Goal: Use online tool/utility: Utilize a website feature to perform a specific function

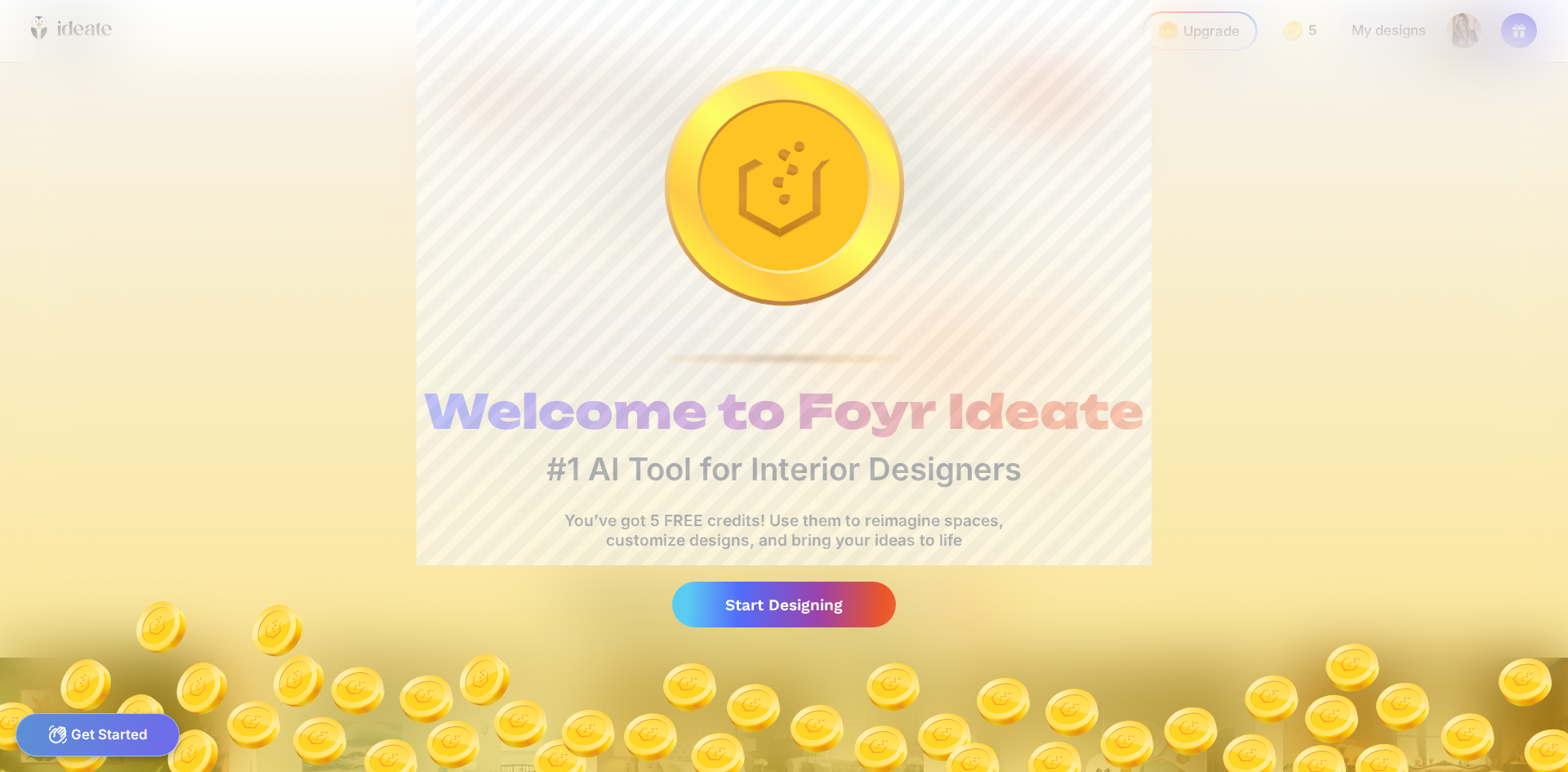
scroll to position [0, 209]
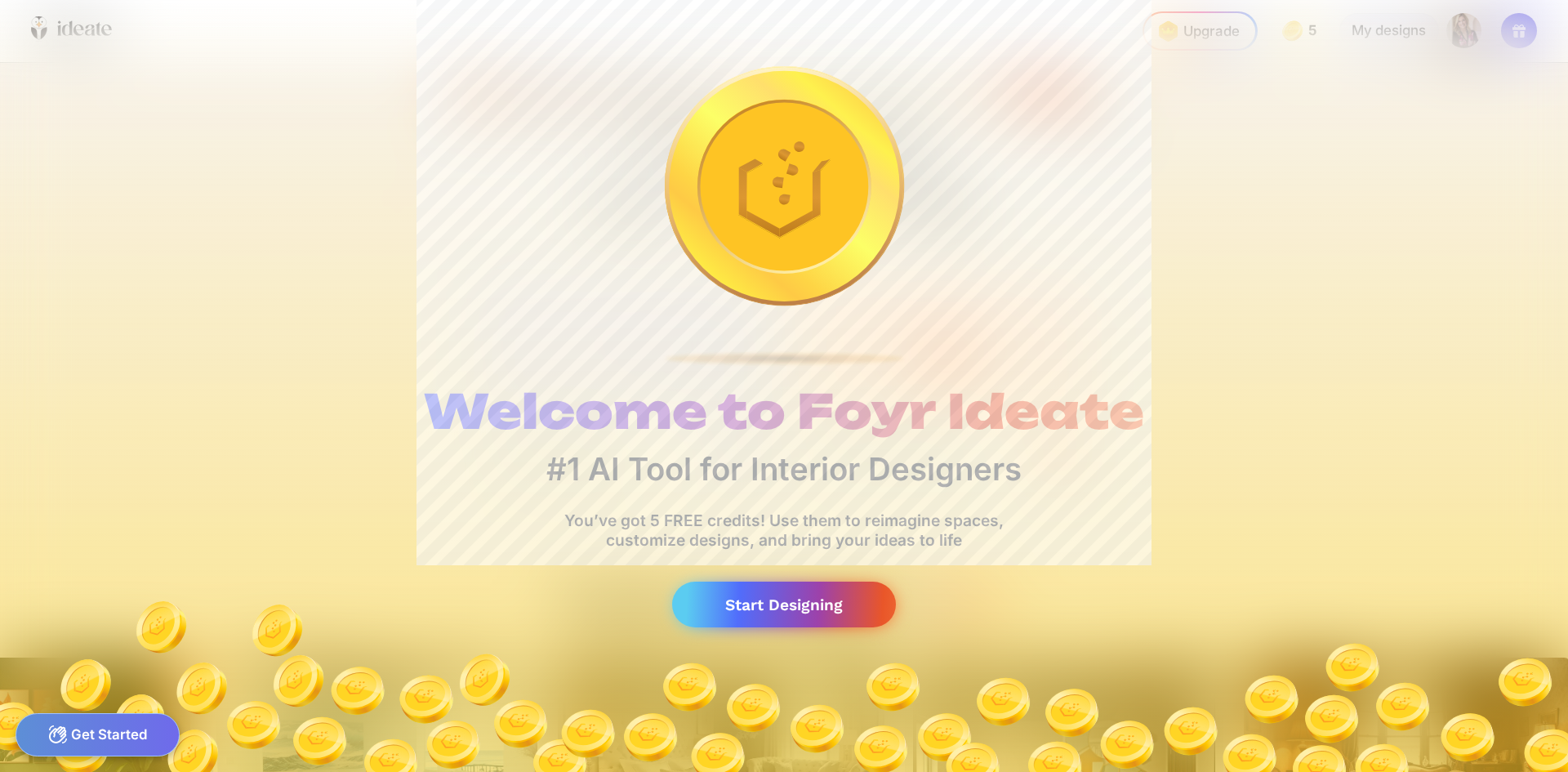
click at [782, 613] on div "Start Designing" at bounding box center [784, 605] width 223 height 47
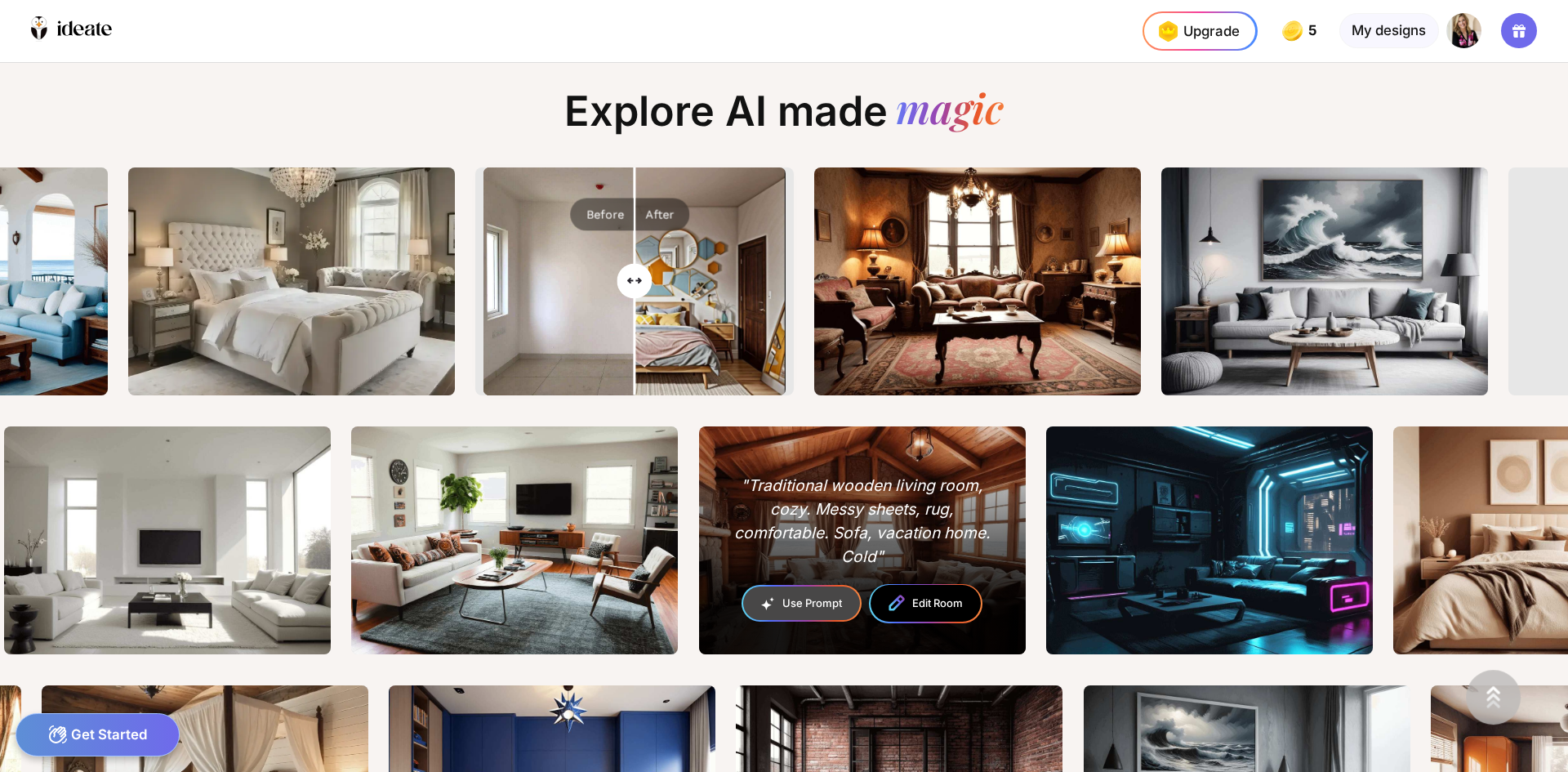
click at [880, 522] on div ""Traditional wooden living room, cozy. Messy sheets, rug, comfortable. Sofa, va…" at bounding box center [861, 520] width 263 height 94
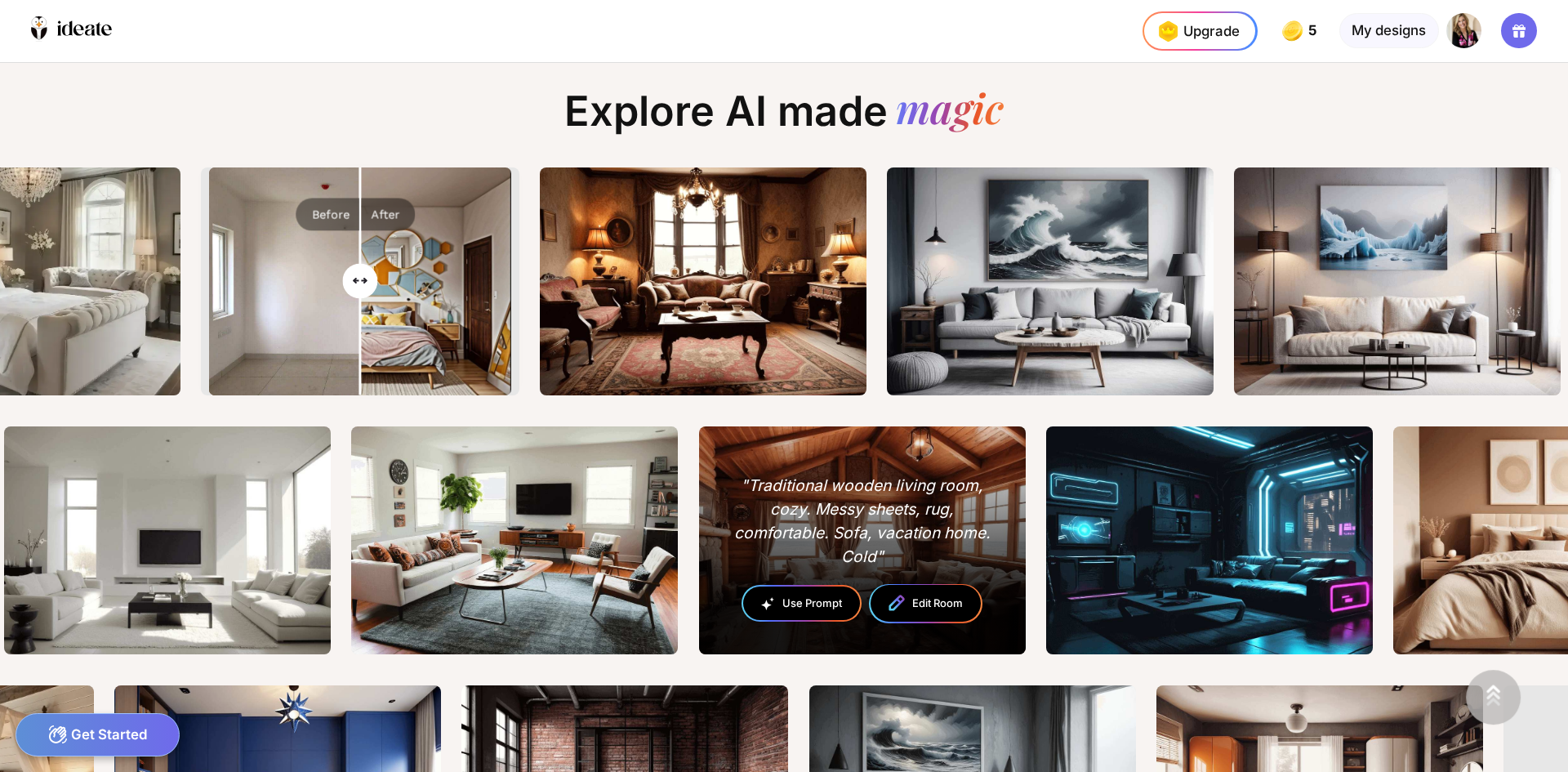
click at [815, 606] on div "Use Prompt" at bounding box center [802, 603] width 117 height 33
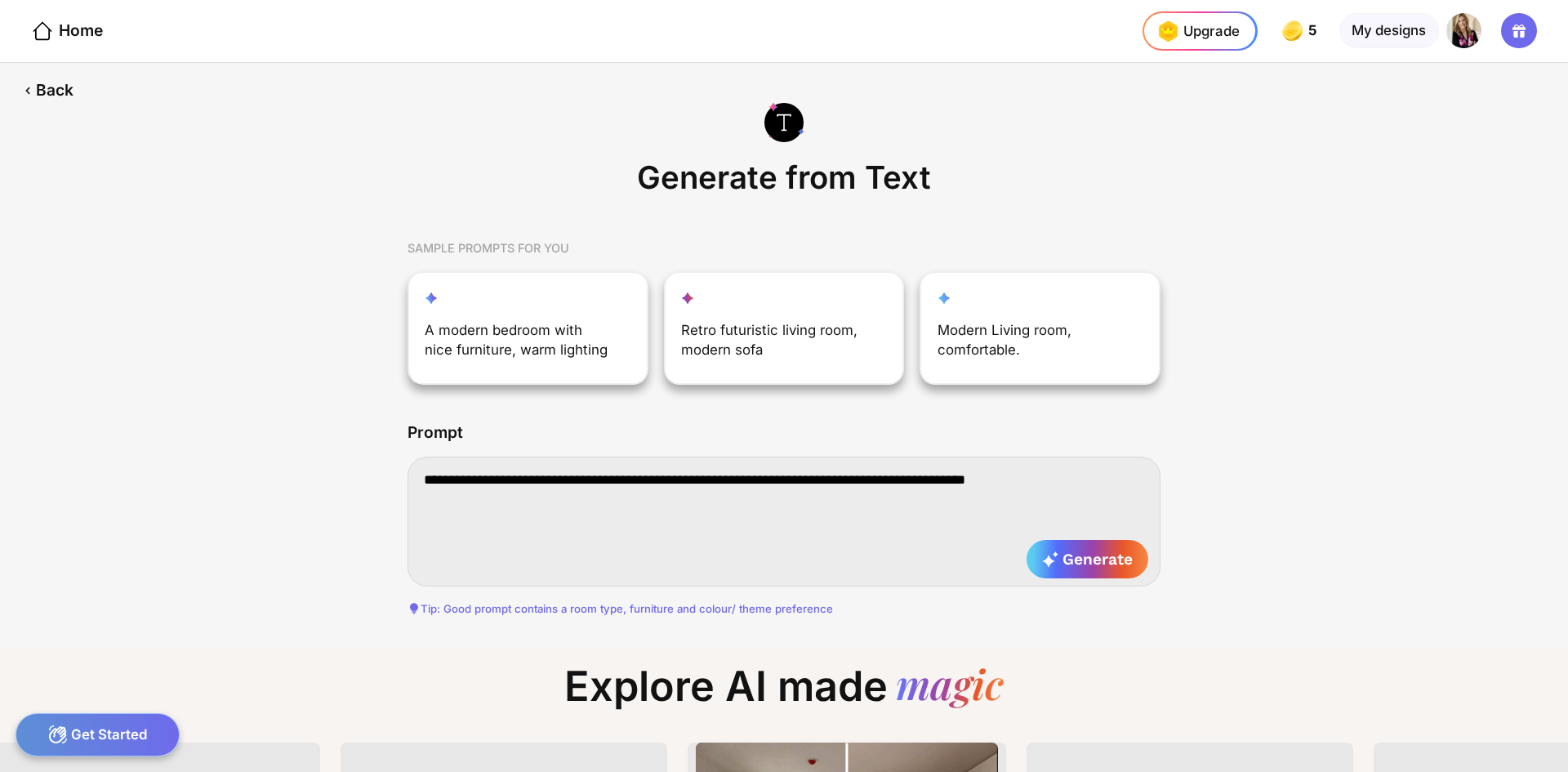
click at [814, 538] on textarea "**********" at bounding box center [784, 521] width 753 height 129
click at [1103, 482] on textarea "**********" at bounding box center [784, 521] width 753 height 129
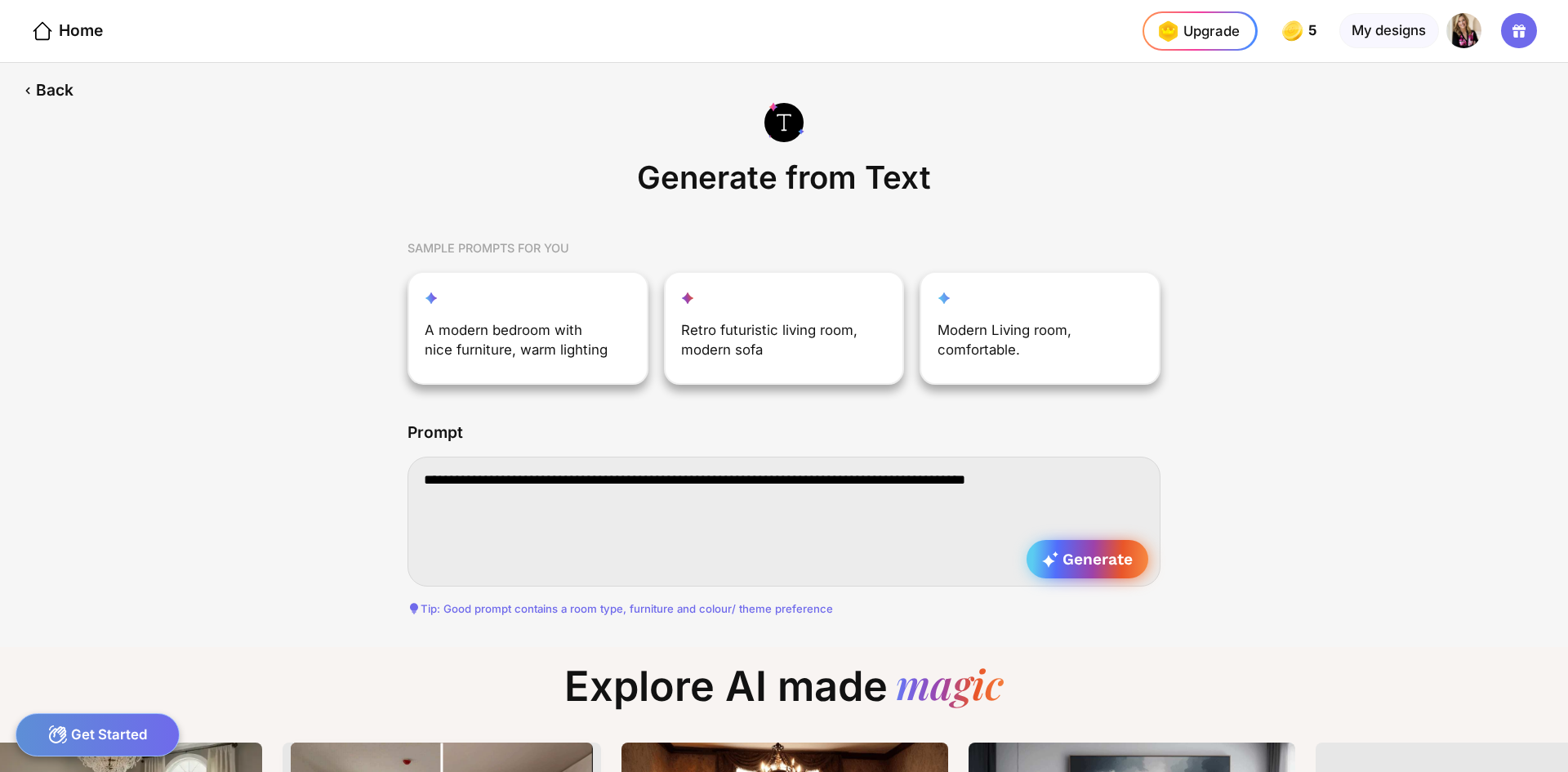
click at [1096, 562] on span "Generate" at bounding box center [1087, 559] width 90 height 19
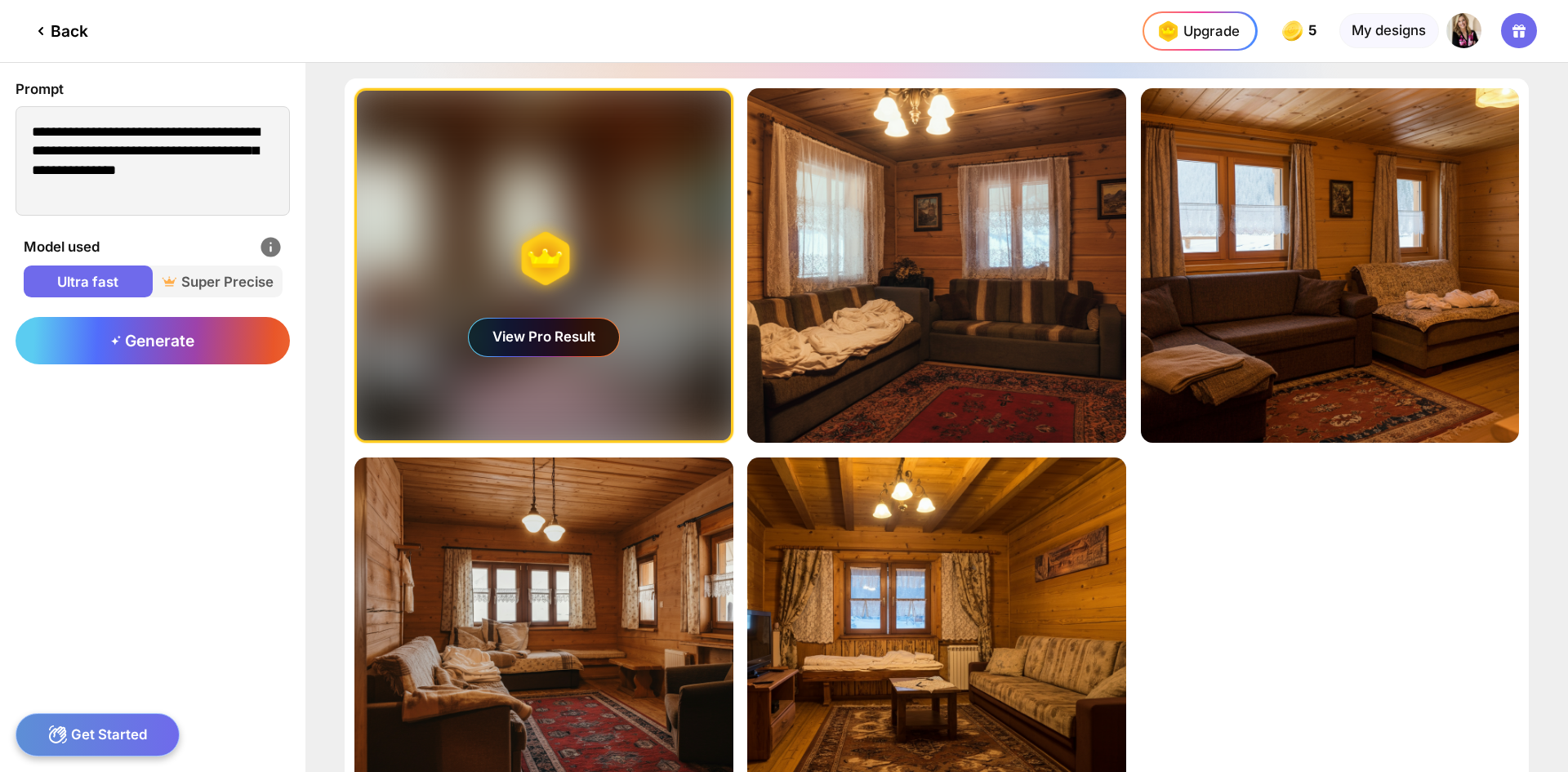
click at [526, 338] on div "View Pro Result" at bounding box center [544, 338] width 150 height 38
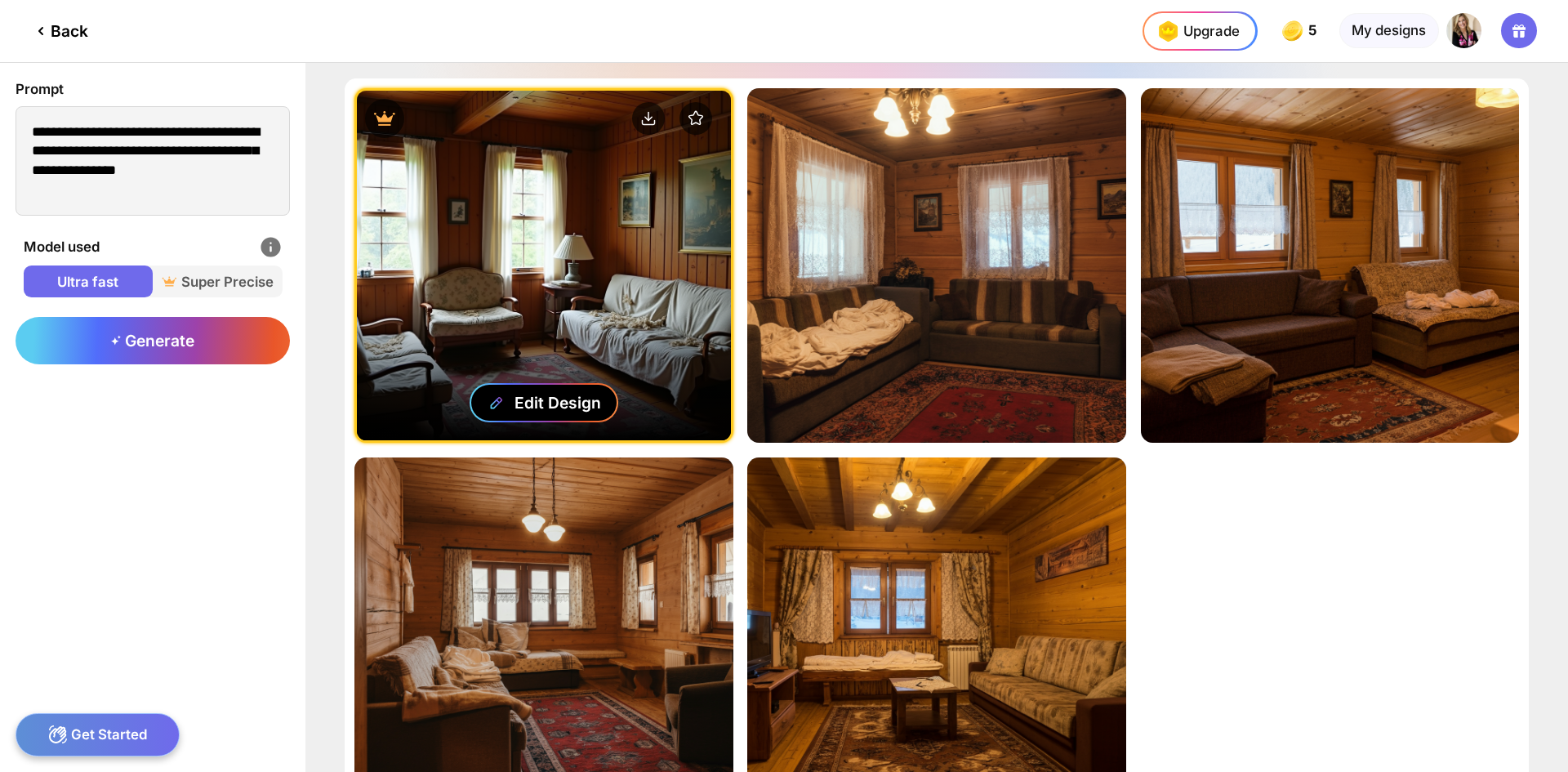
click at [529, 403] on div "Edit Design" at bounding box center [557, 402] width 87 height 20
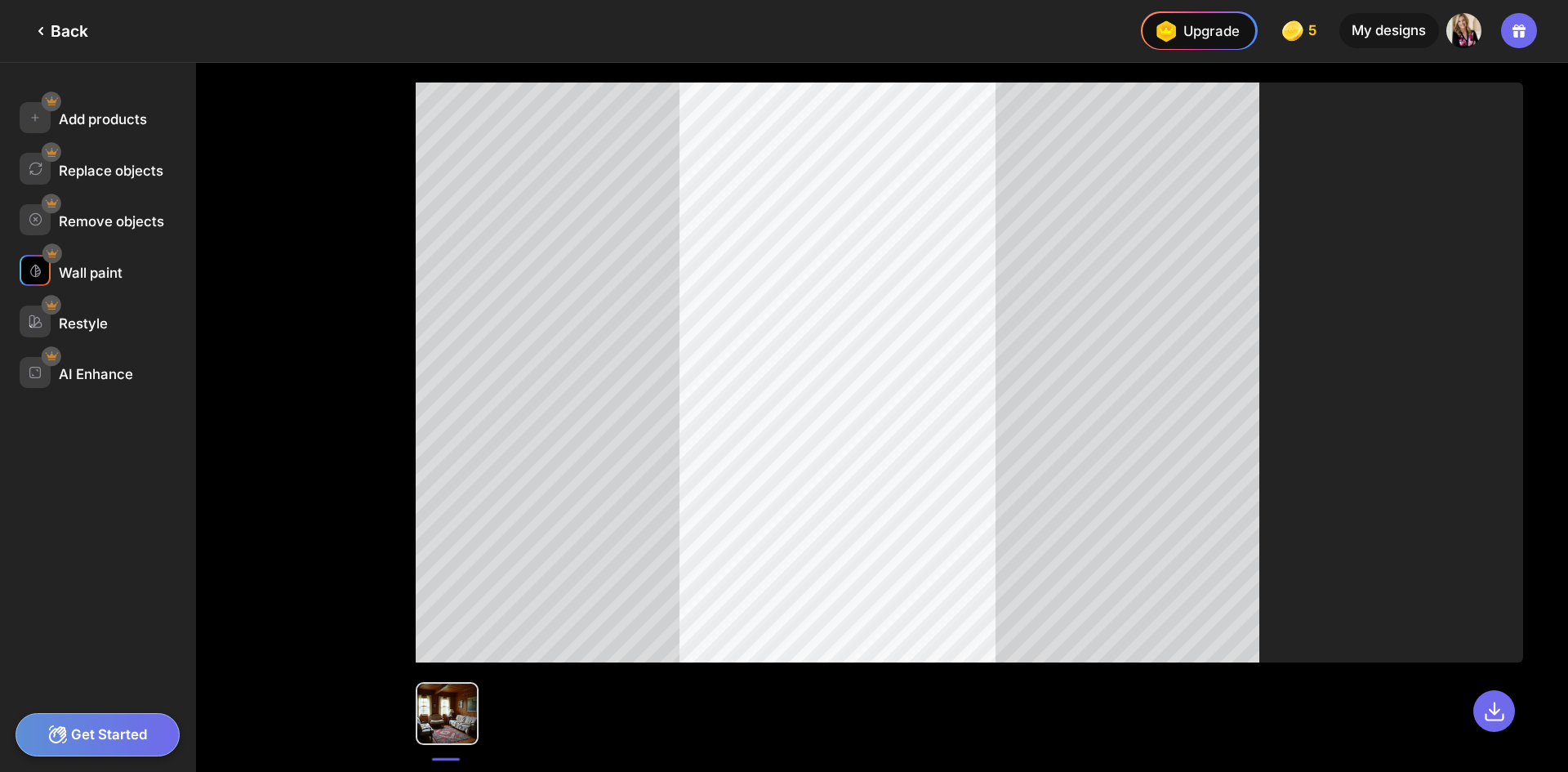
click at [99, 272] on div "Wall paint" at bounding box center [90, 272] width 64 height 16
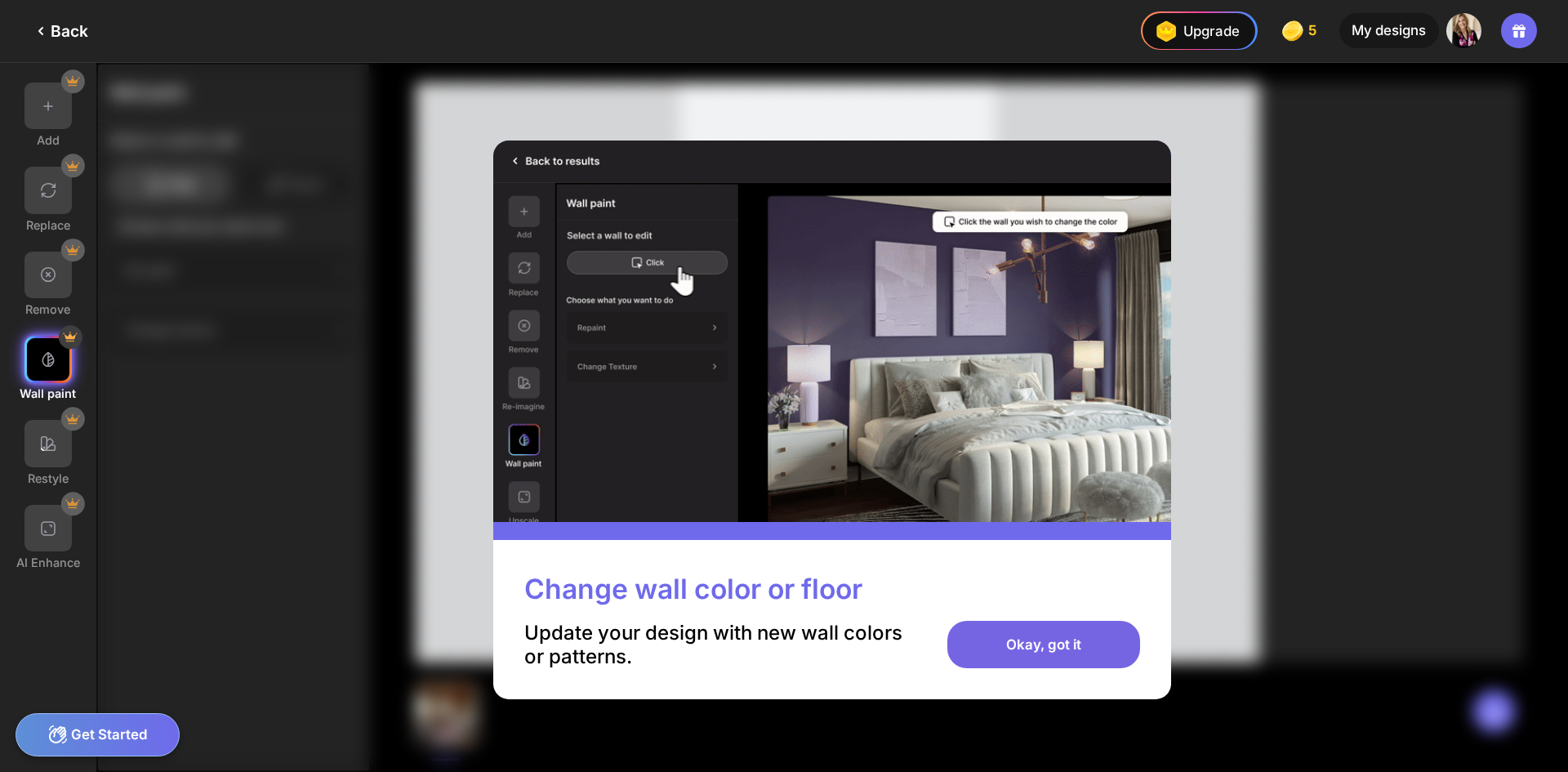
click at [1016, 651] on div "Okay, got it" at bounding box center [1043, 645] width 192 height 48
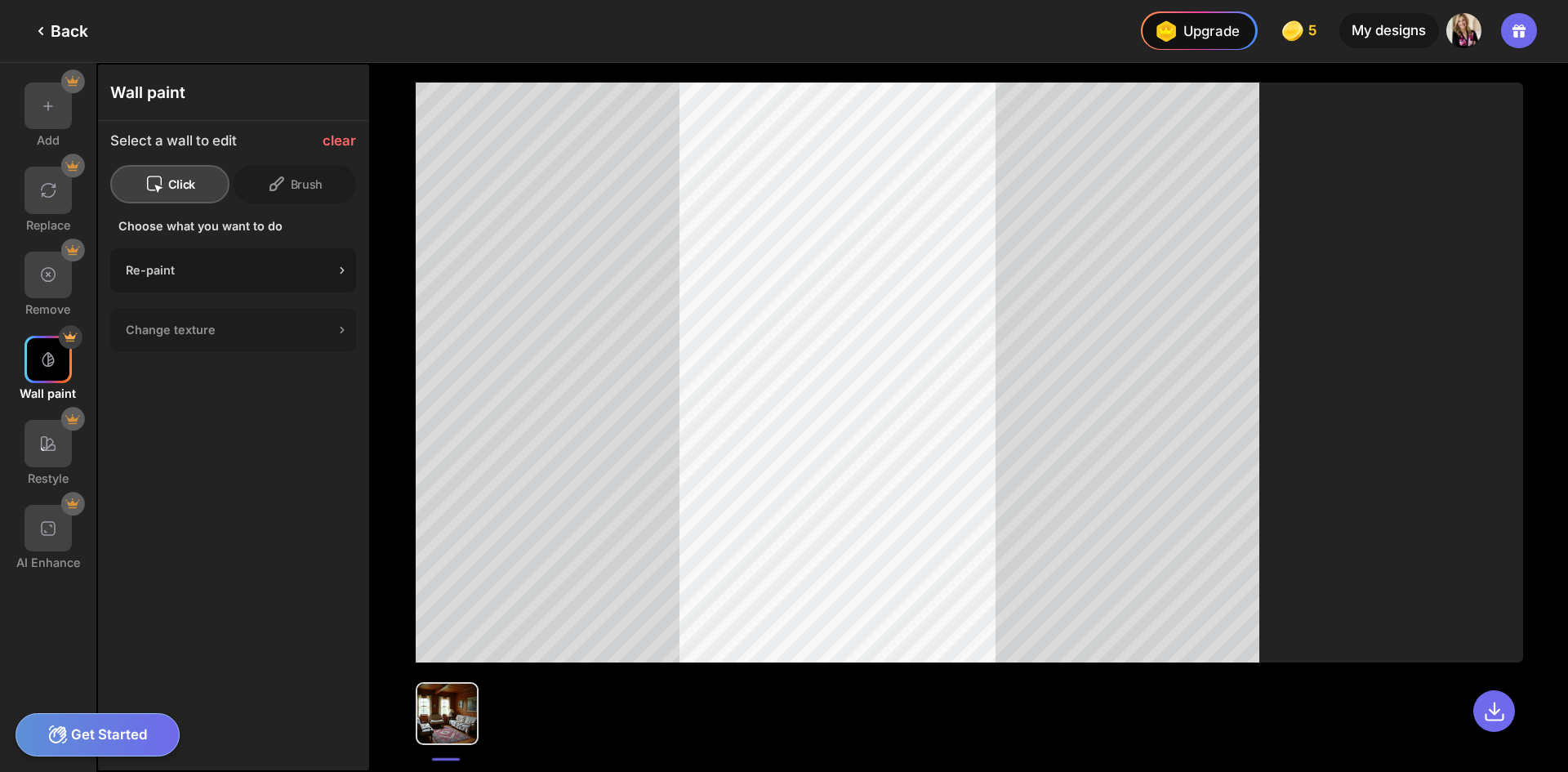
click at [333, 267] on div "Re-paint" at bounding box center [229, 270] width 208 height 14
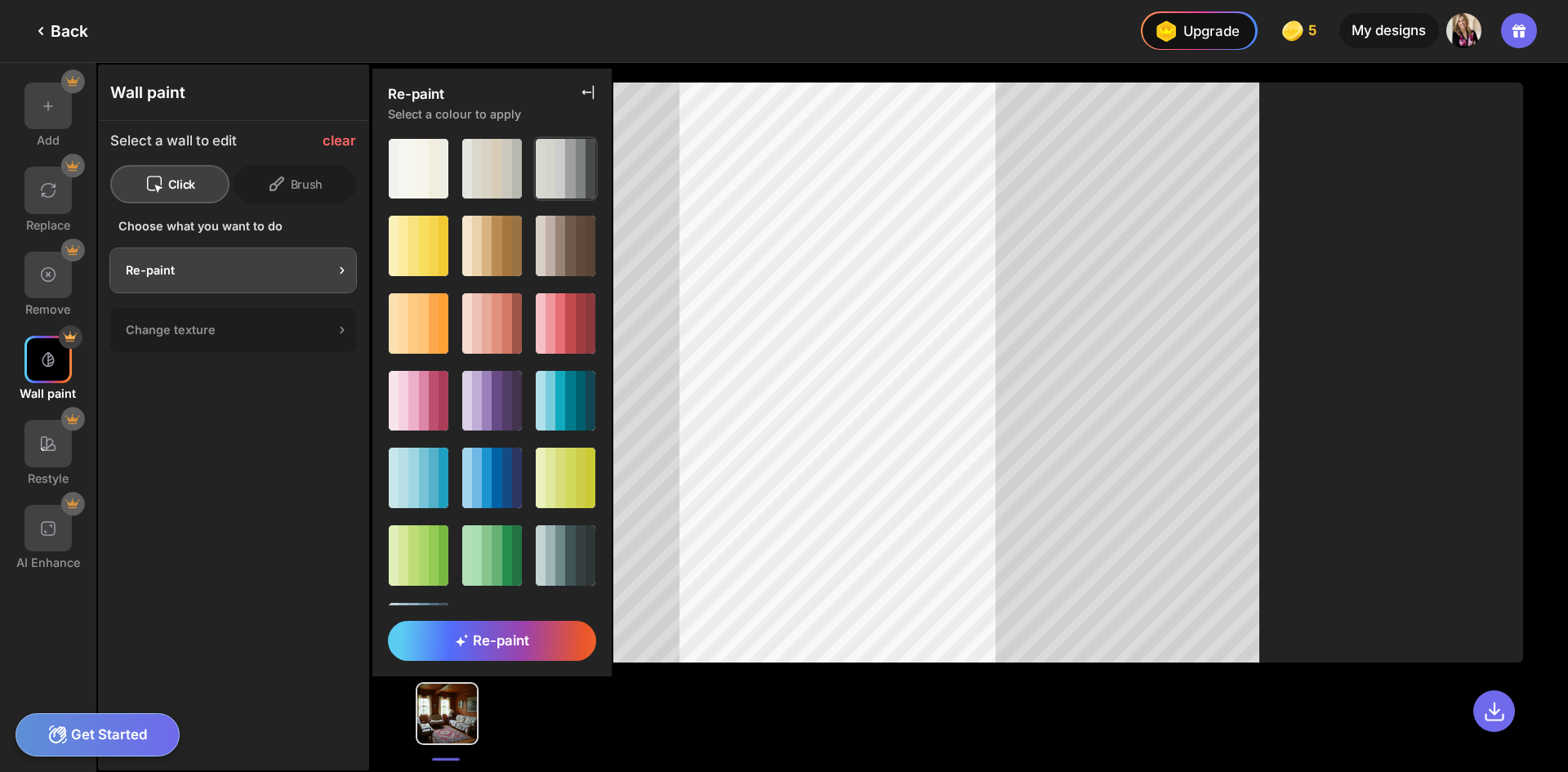
click at [555, 171] on div at bounding box center [560, 168] width 10 height 60
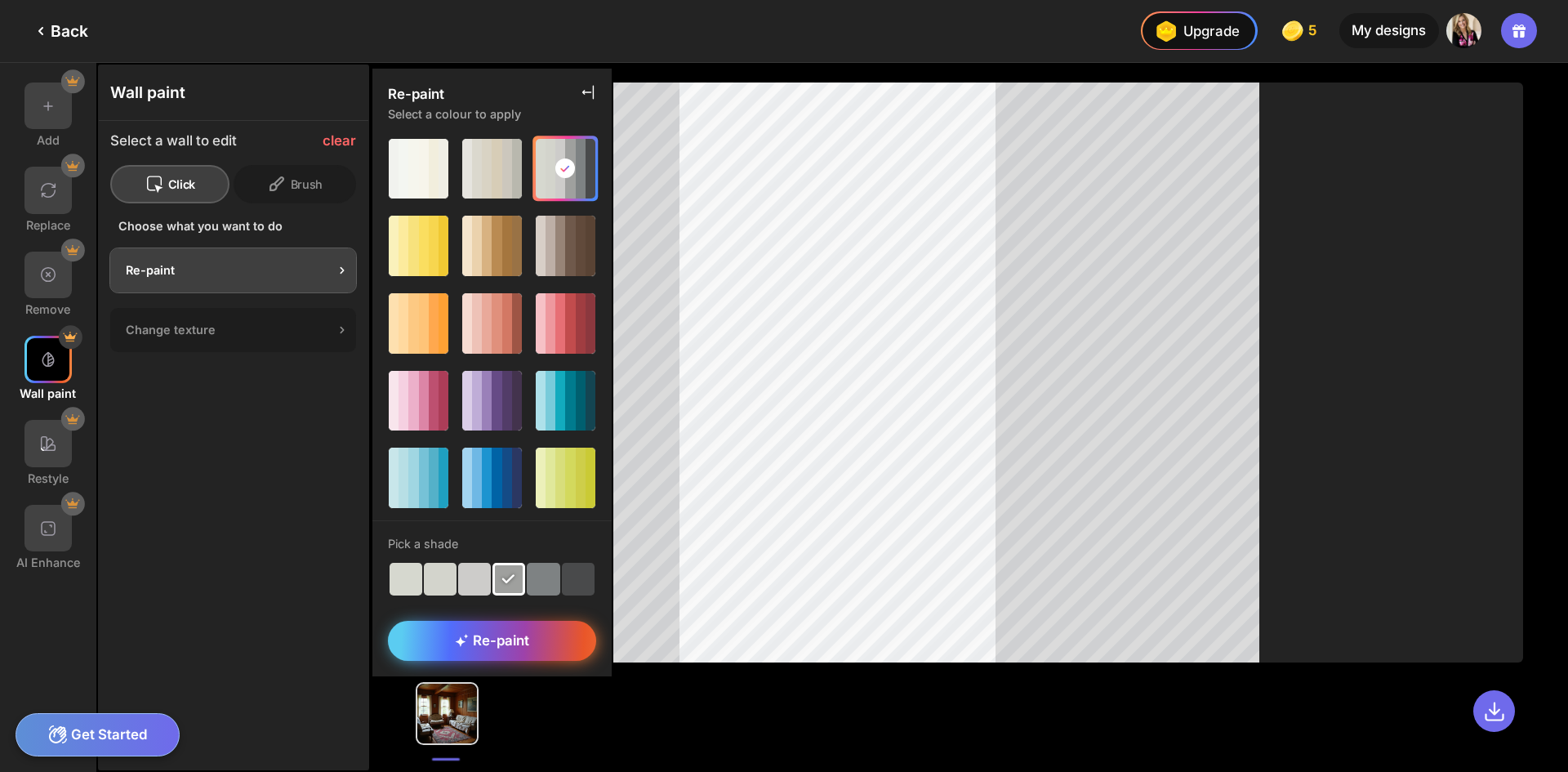
click at [528, 640] on span "Re-paint" at bounding box center [492, 640] width 74 height 16
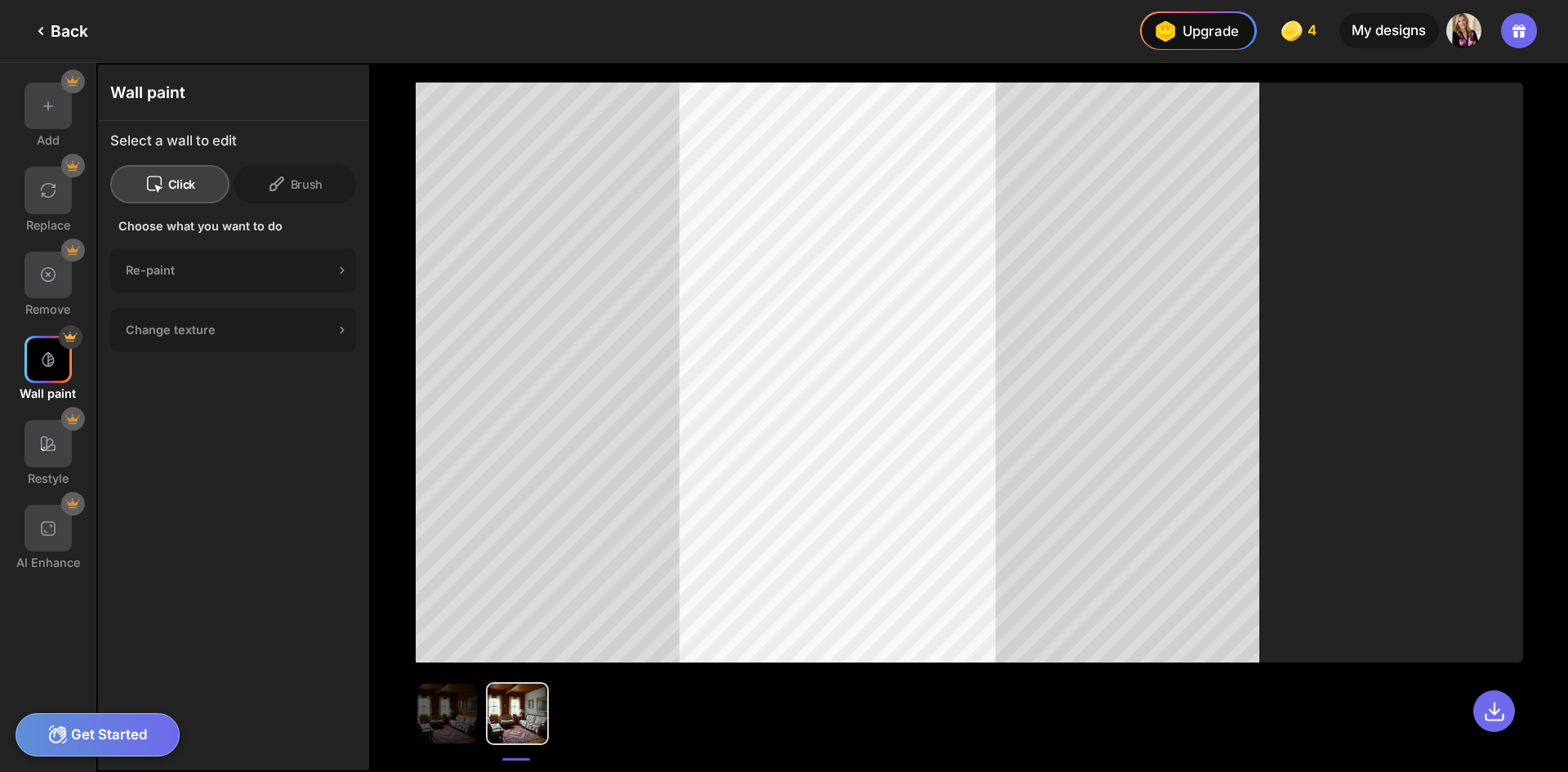
click at [47, 29] on icon at bounding box center [41, 30] width 20 height 20
